Goal: Information Seeking & Learning: Learn about a topic

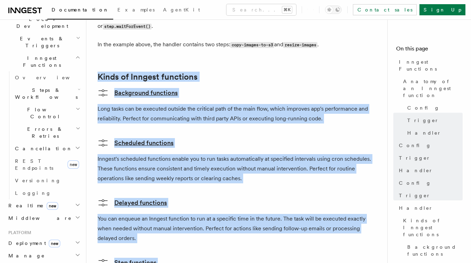
scroll to position [200, 0]
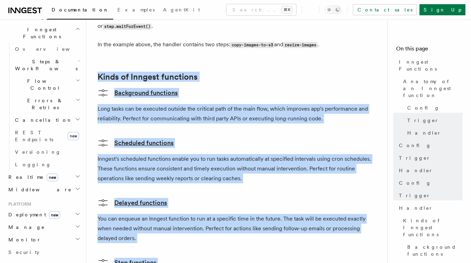
click at [22, 174] on span "Realtime new" at bounding box center [32, 177] width 53 height 7
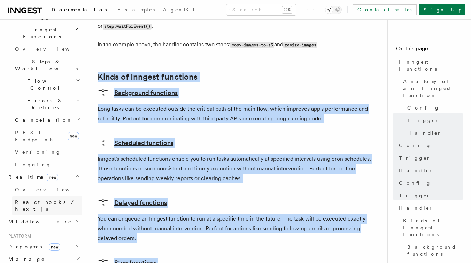
click at [29, 200] on span "React hooks / Next.js" at bounding box center [46, 206] width 62 height 13
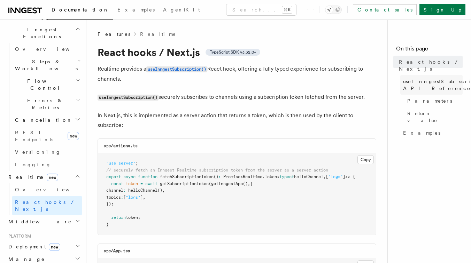
click at [419, 78] on span "useInngestSubscription() API Reference" at bounding box center [450, 85] width 95 height 14
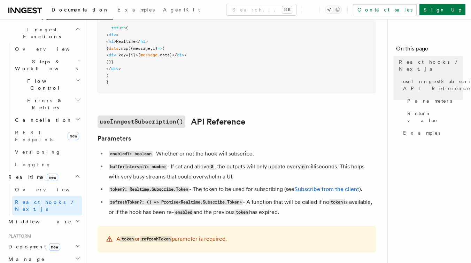
scroll to position [351, 0]
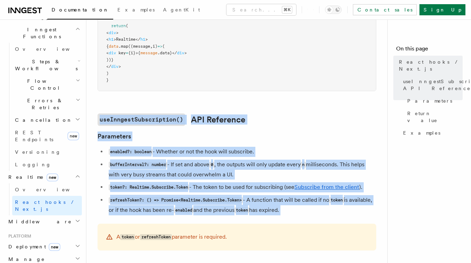
drag, startPoint x: 95, startPoint y: 102, endPoint x: 243, endPoint y: 231, distance: 196.5
click at [243, 231] on div "Features Realtime React hooks / Next.js TypeScript SDK v3.32.0+ Realtime provid…" at bounding box center [250, 150] width 329 height 1002
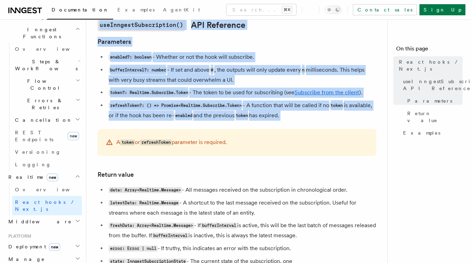
scroll to position [452, 0]
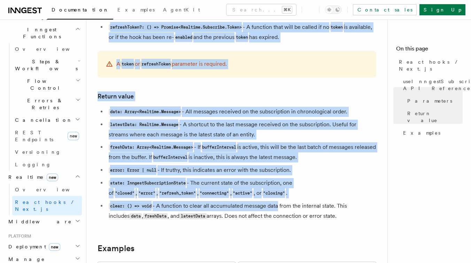
click at [276, 206] on li "clear: () => void - A function to clear all accumulated message data from the i…" at bounding box center [242, 211] width 270 height 20
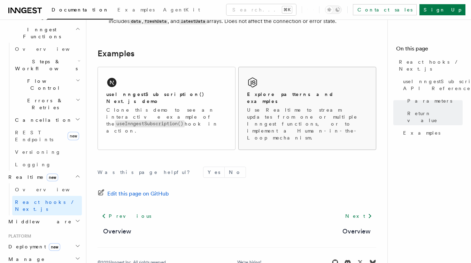
scroll to position [721, 0]
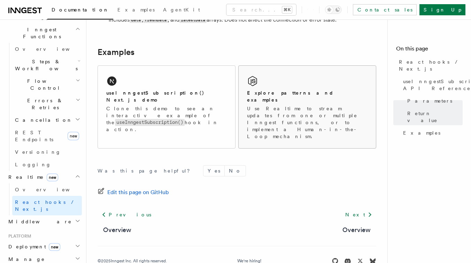
copy article "useInngestSubscription() API Reference Parameters enabled?: boolean - Whether o…"
click at [295, 95] on h2 "Explore patterns and examples" at bounding box center [307, 97] width 121 height 14
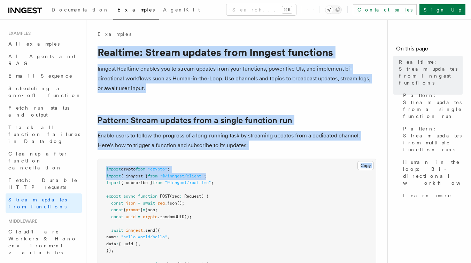
drag, startPoint x: 96, startPoint y: 49, endPoint x: 237, endPoint y: 178, distance: 191.3
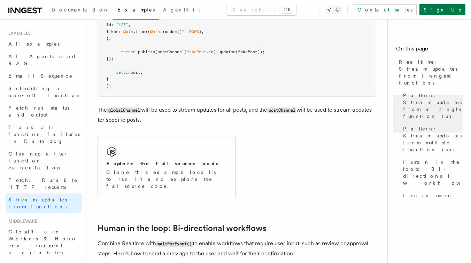
scroll to position [1164, 0]
click at [242, 115] on p "The globalChannel will be used to stream updates for all posts, and the postCha…" at bounding box center [237, 114] width 279 height 20
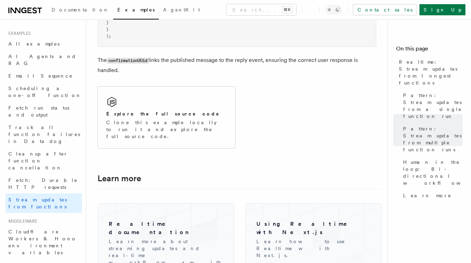
scroll to position [1587, 0]
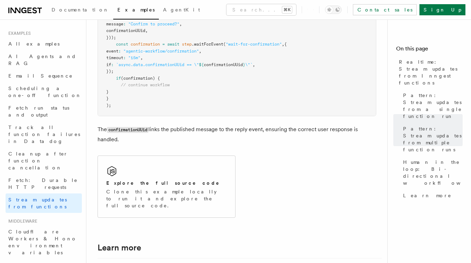
click at [230, 129] on p "The confirmationUUid links the published message to the reply event, ensuring t…" at bounding box center [237, 135] width 279 height 20
copy article "Realtime: Stream updates from Inngest functions Inngest Realtime enables you to…"
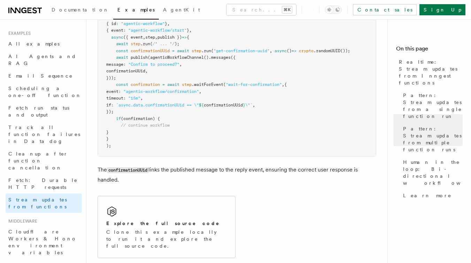
scroll to position [1483, 0]
